Goal: Transaction & Acquisition: Purchase product/service

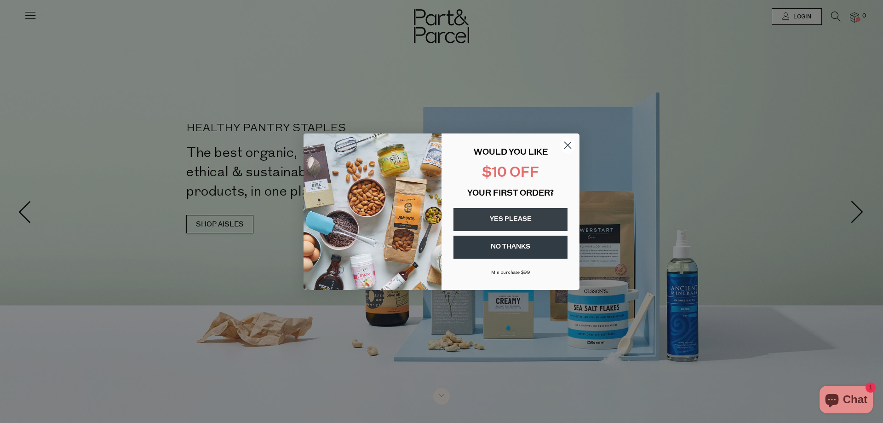
click at [571, 148] on icon "Close dialog" at bounding box center [568, 145] width 6 height 6
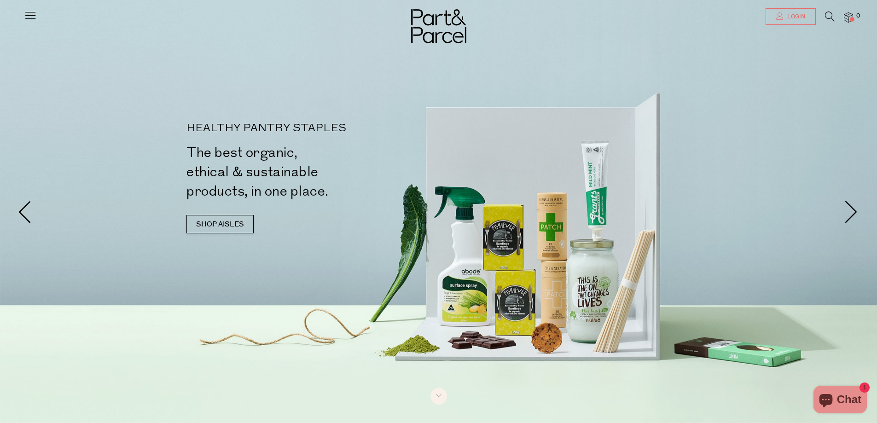
click at [790, 16] on span "Login" at bounding box center [795, 17] width 20 height 8
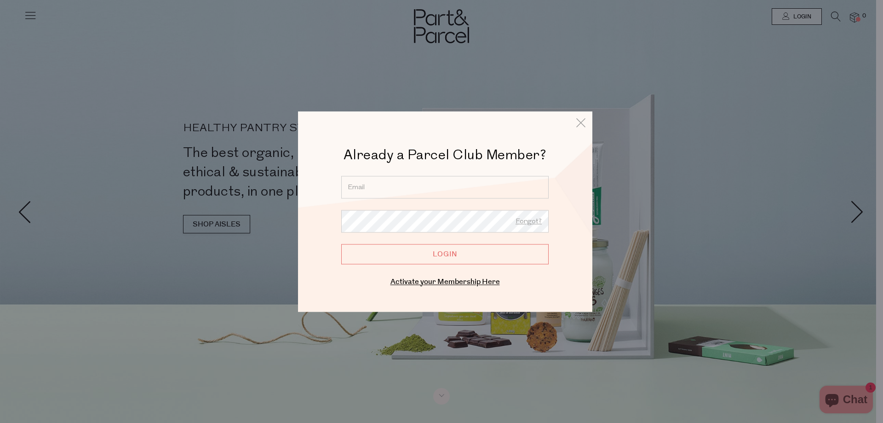
click at [431, 182] on input "email" at bounding box center [445, 187] width 208 height 23
type input "meghan.brearley@hotmail.com"
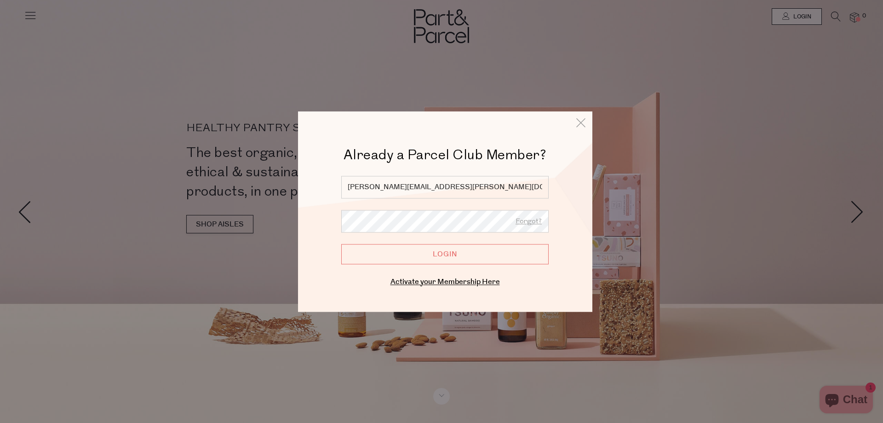
click at [341, 244] on input "Login" at bounding box center [445, 254] width 208 height 20
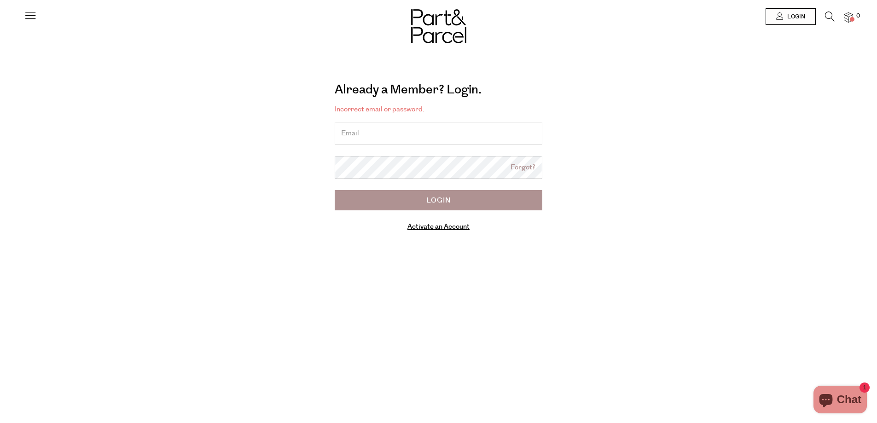
type input "[PERSON_NAME][EMAIL_ADDRESS][PERSON_NAME][DOMAIN_NAME]"
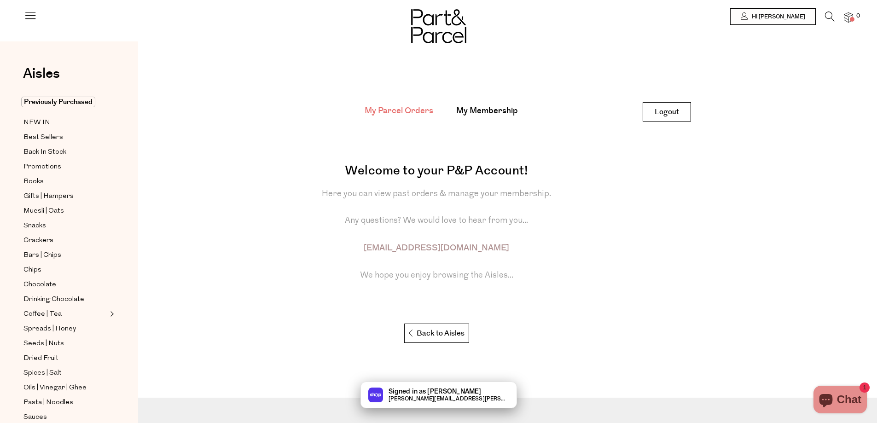
click at [828, 13] on icon at bounding box center [830, 17] width 10 height 10
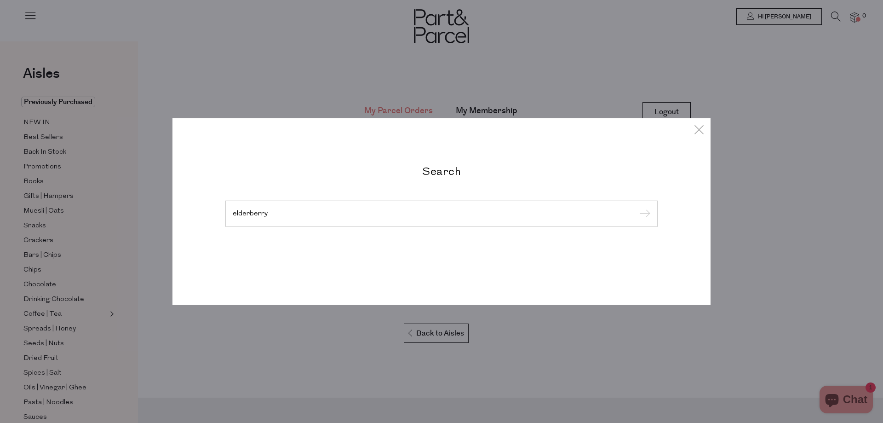
type input "elderberry"
click at [637, 207] on input "submit" at bounding box center [644, 214] width 14 height 14
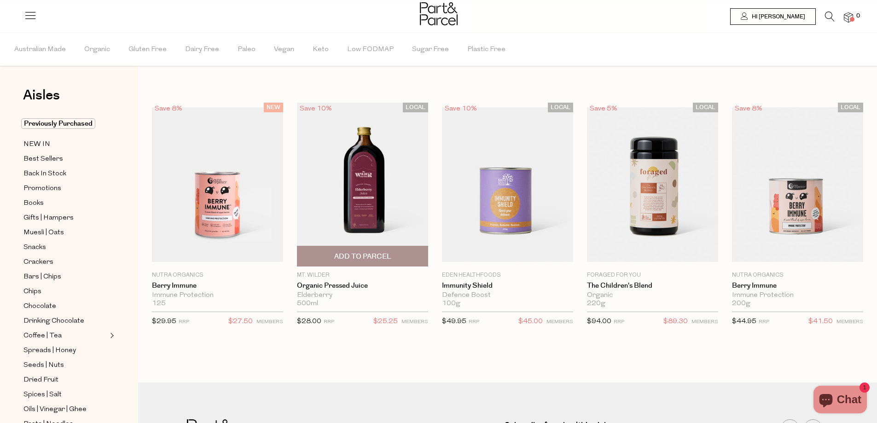
click at [366, 256] on span "Add To Parcel" at bounding box center [362, 257] width 57 height 10
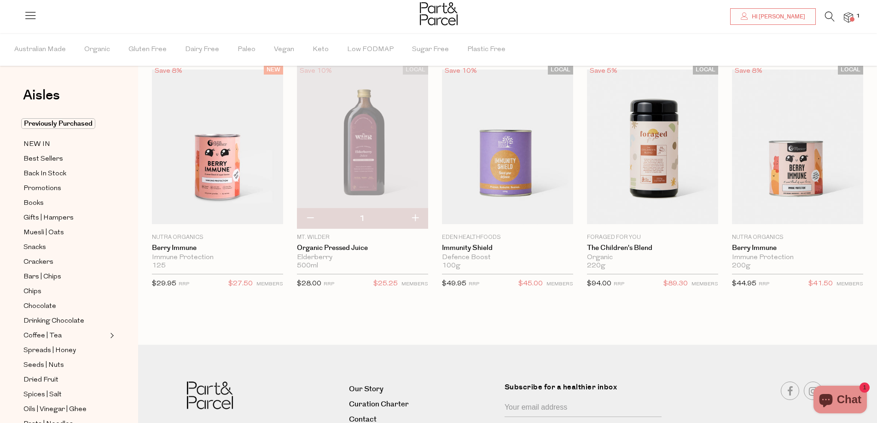
scroll to position [35, 0]
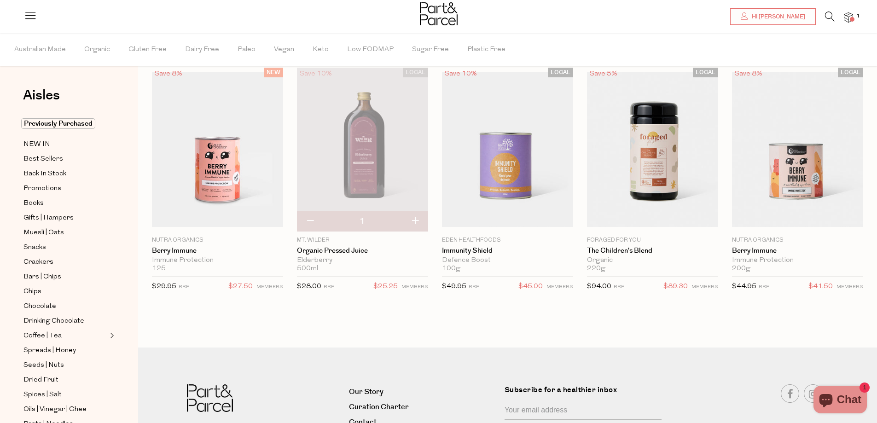
click at [317, 238] on p "Mt. Wilder" at bounding box center [362, 240] width 131 height 8
click at [320, 252] on link "Organic Pressed Juice" at bounding box center [362, 251] width 131 height 8
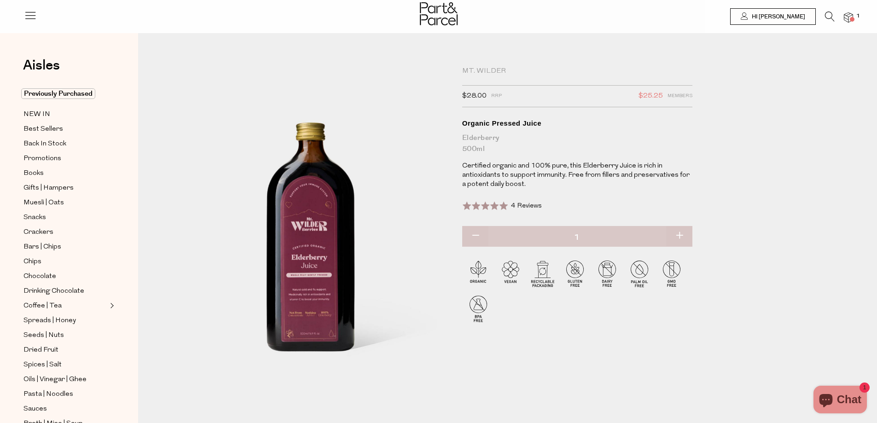
drag, startPoint x: 814, startPoint y: 324, endPoint x: 697, endPoint y: 126, distance: 230.0
click at [483, 66] on div "Mt. Wilder $28.00 RRP $25.25 Members Available: In Stock Organic Pressed Juice …" at bounding box center [514, 259] width 711 height 397
click at [481, 69] on div "Mt. Wilder" at bounding box center [577, 71] width 230 height 9
drag, startPoint x: 461, startPoint y: 68, endPoint x: 546, endPoint y: 61, distance: 84.9
click at [546, 61] on div "Mt. Wilder $28.00 RRP $25.25 Members Available: In Stock Organic Pressed Juice …" at bounding box center [514, 259] width 711 height 397
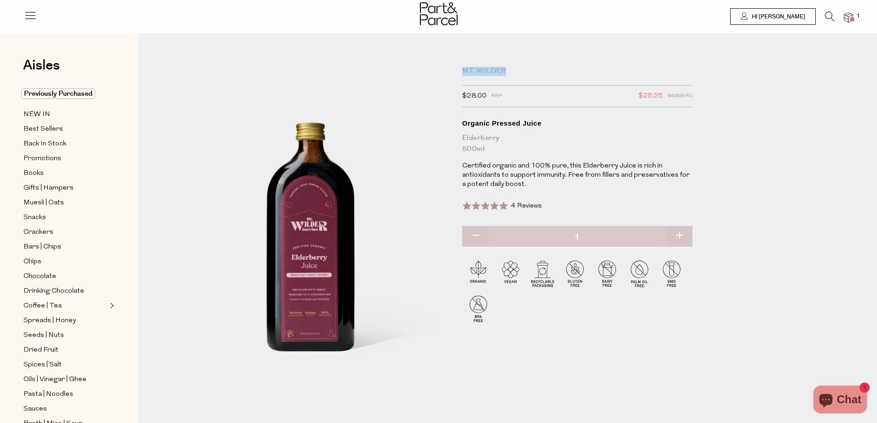
copy div "Mt. Wilder"
click at [828, 14] on icon at bounding box center [830, 17] width 10 height 10
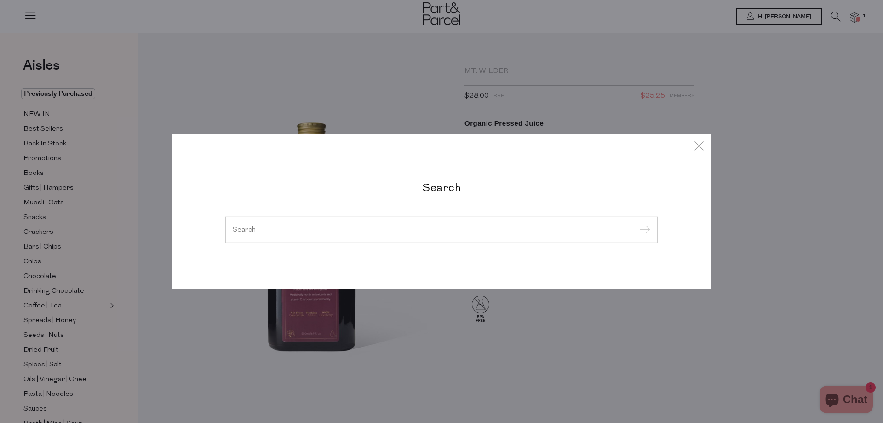
paste input "Mt. Wilder"
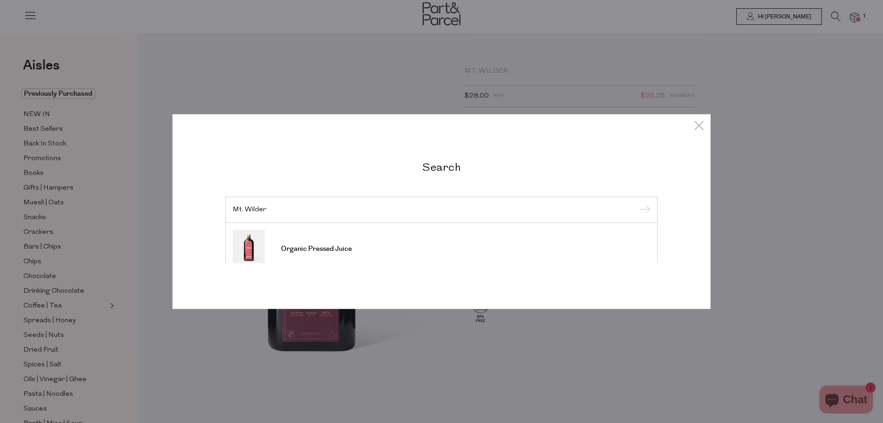
type input "Mt. Wilder"
click at [637, 203] on input "submit" at bounding box center [644, 210] width 14 height 14
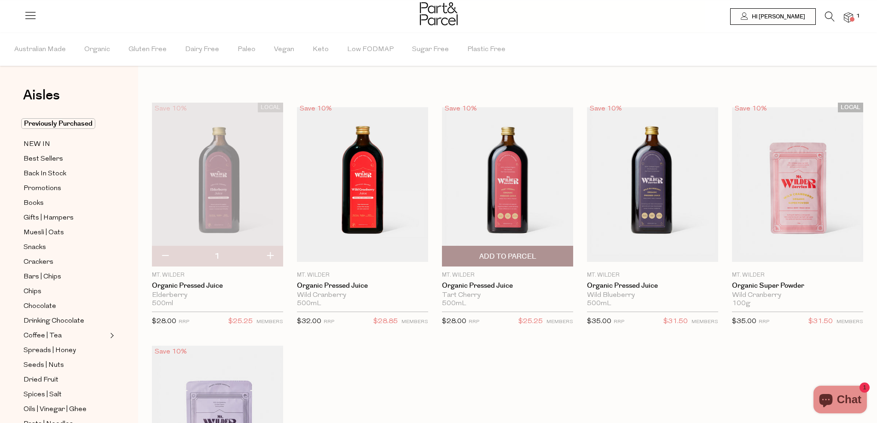
click at [516, 254] on span "Add To Parcel" at bounding box center [507, 257] width 57 height 10
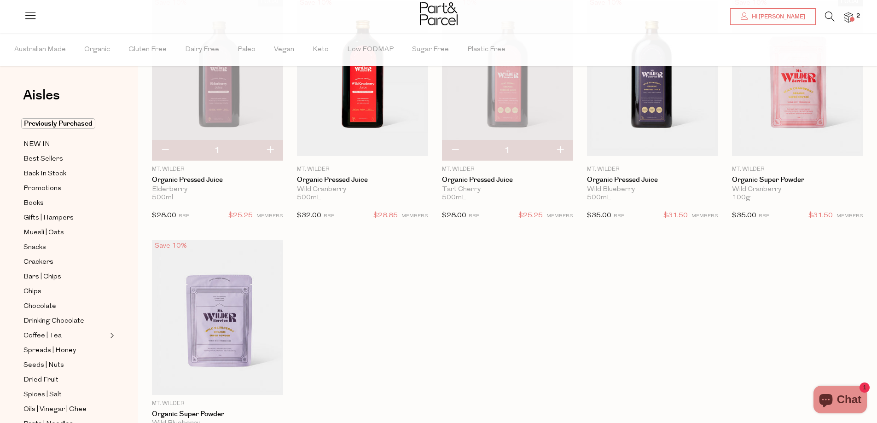
scroll to position [46, 0]
